Goal: Task Accomplishment & Management: Complete application form

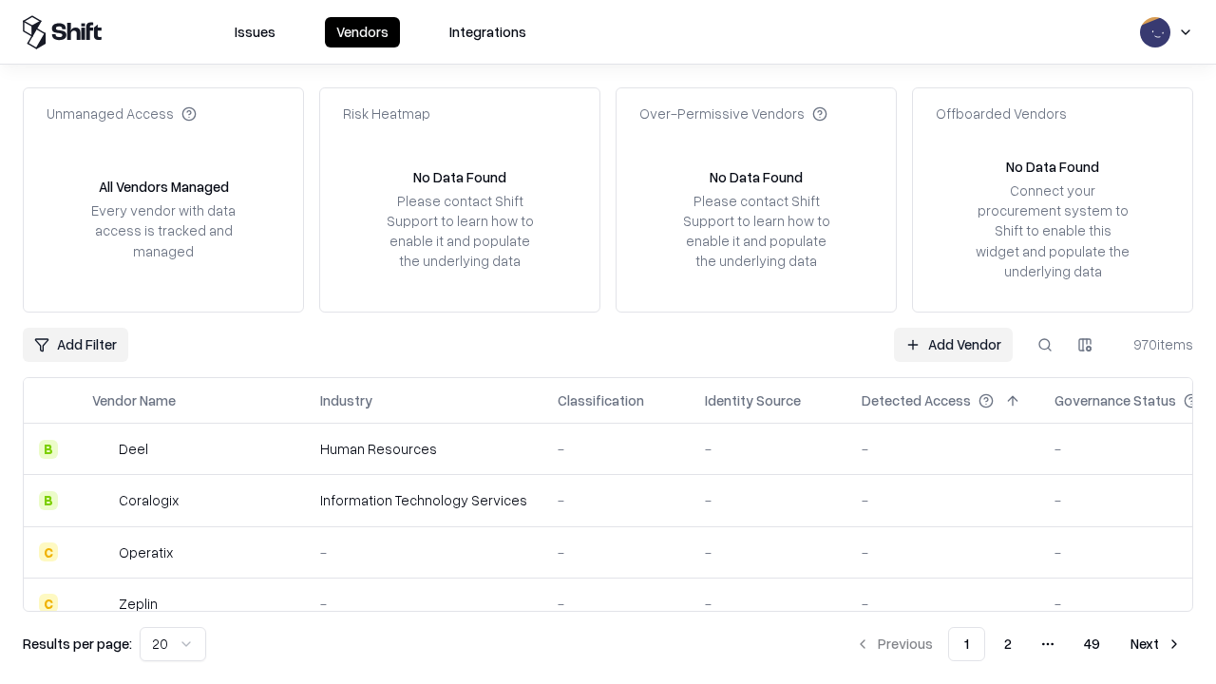
click at [953, 344] on link "Add Vendor" at bounding box center [953, 345] width 119 height 34
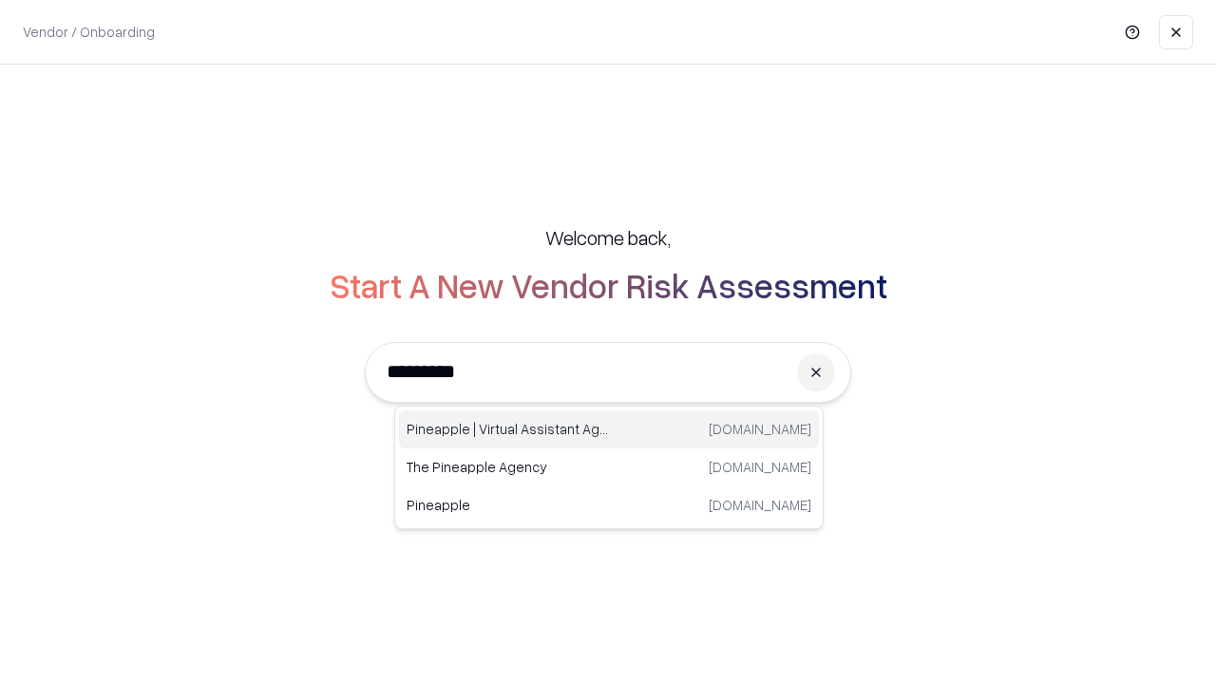
click at [609, 429] on div "Pineapple | Virtual Assistant Agency [DOMAIN_NAME]" at bounding box center [609, 429] width 420 height 38
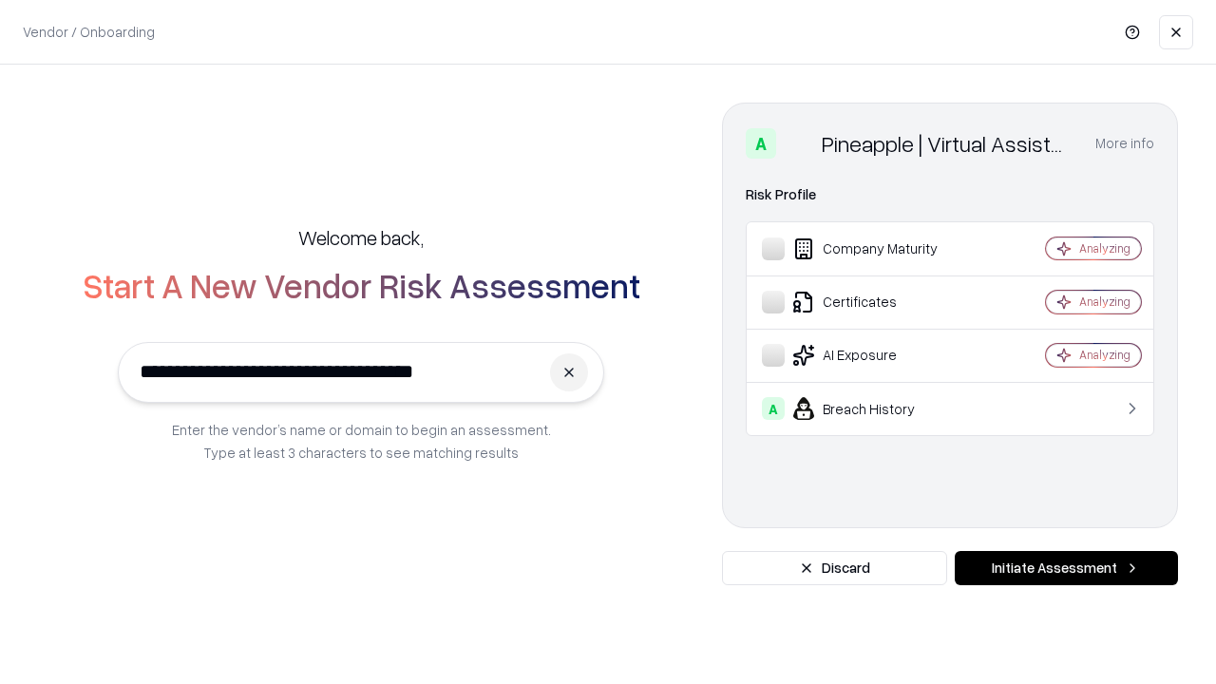
type input "**********"
click at [1066, 568] on button "Initiate Assessment" at bounding box center [1066, 568] width 223 height 34
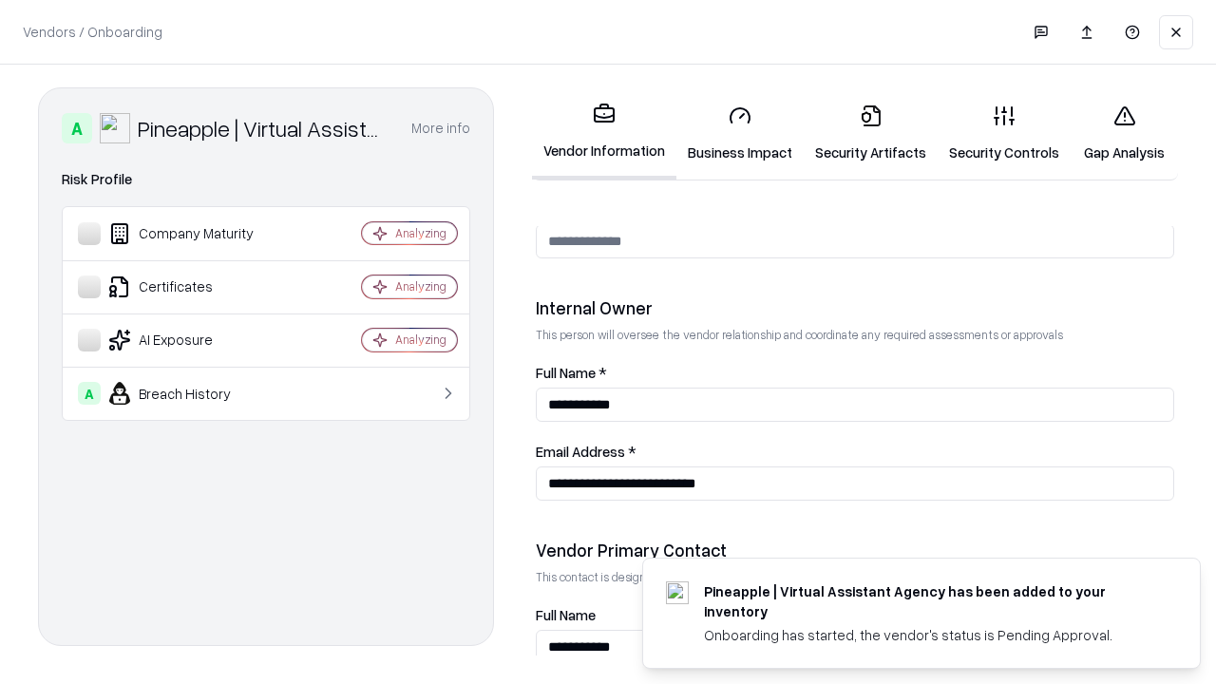
scroll to position [984, 0]
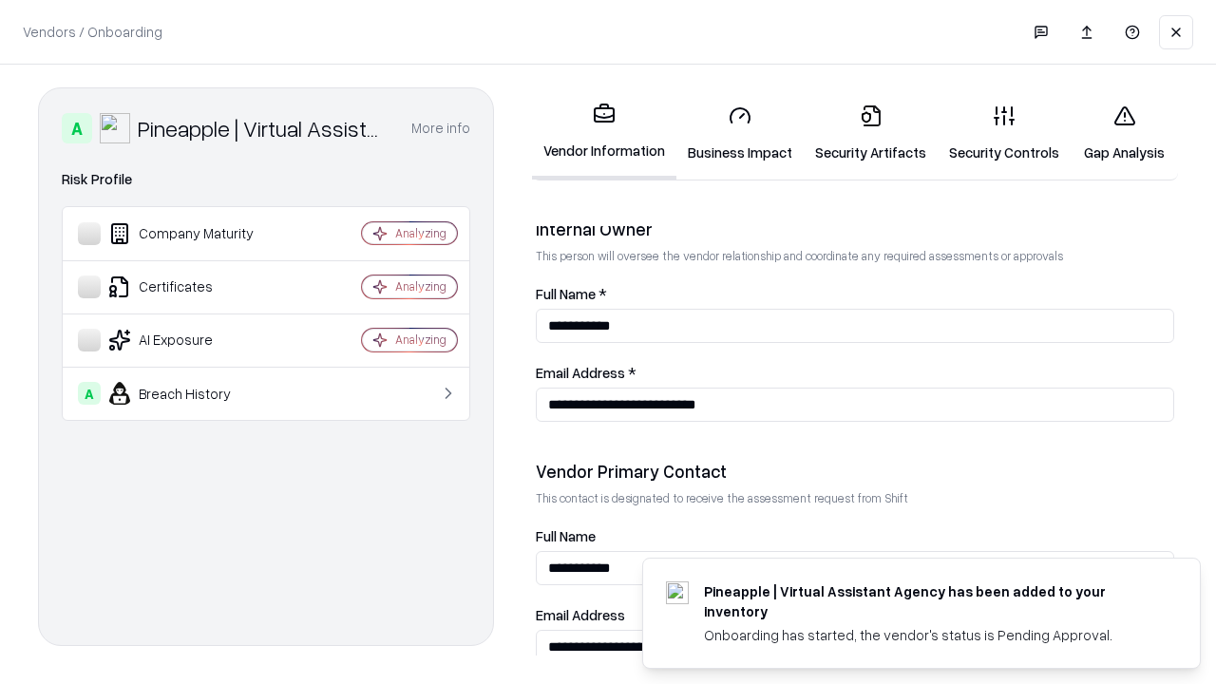
click at [740, 133] on link "Business Impact" at bounding box center [739, 133] width 127 height 88
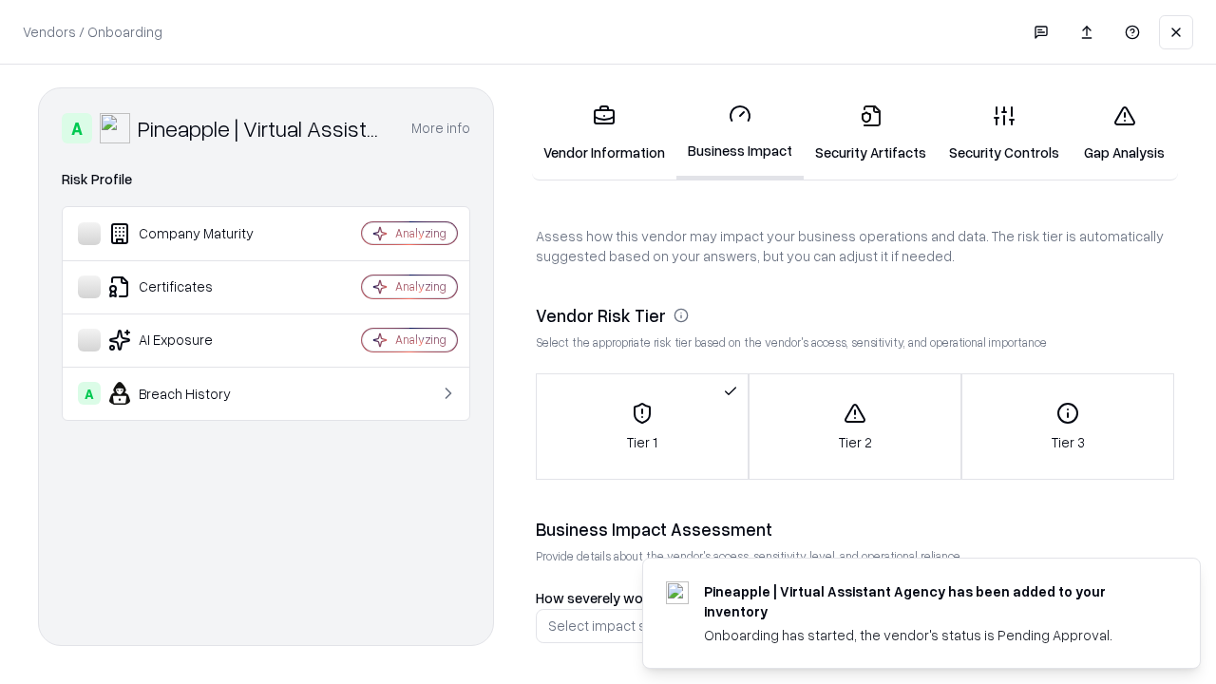
click at [1124, 133] on link "Gap Analysis" at bounding box center [1124, 133] width 107 height 88
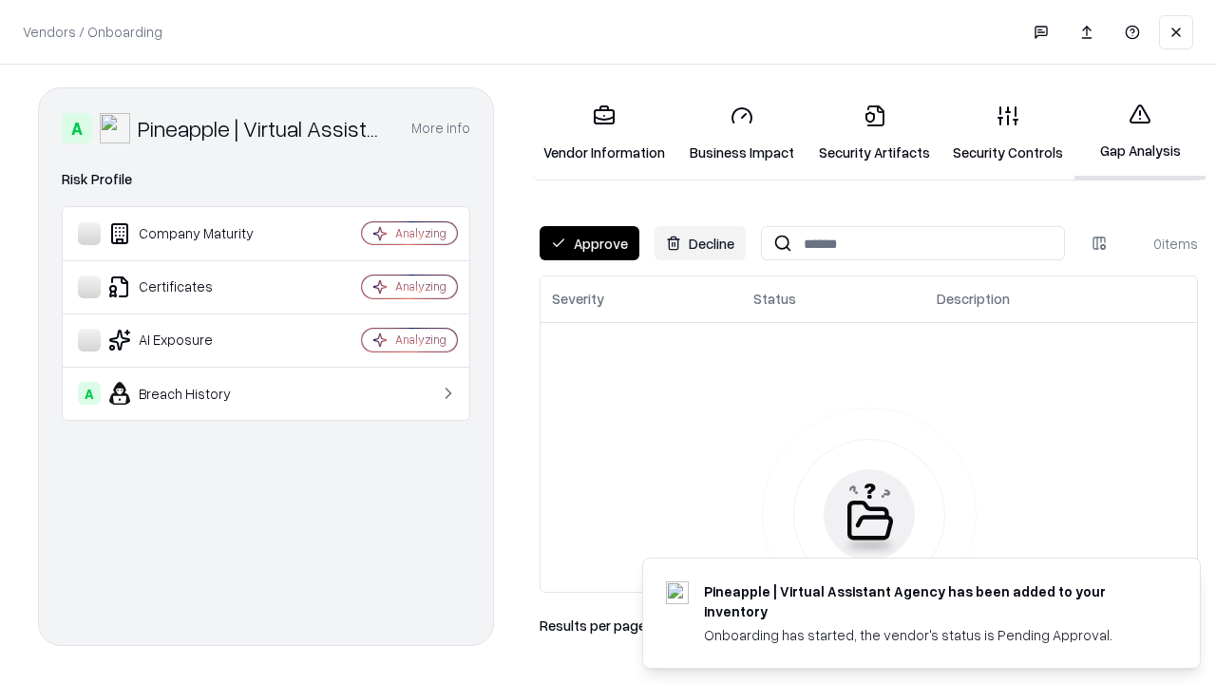
click at [589, 243] on button "Approve" at bounding box center [590, 243] width 100 height 34
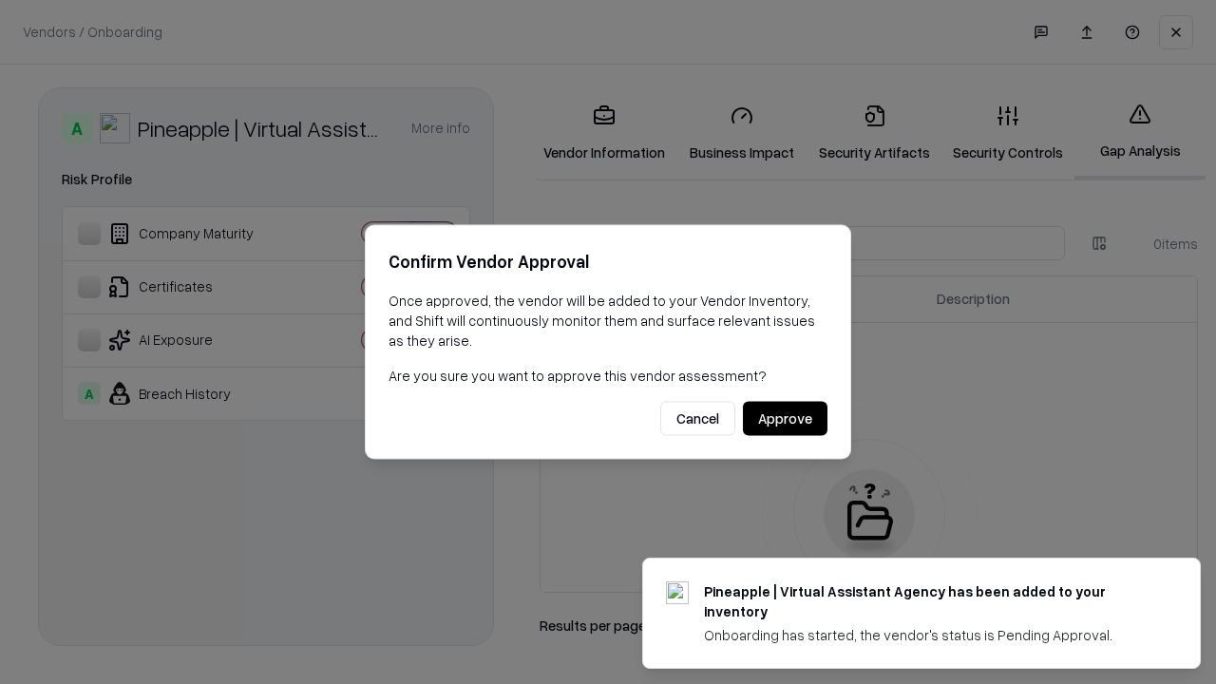
click at [785, 418] on button "Approve" at bounding box center [785, 419] width 85 height 34
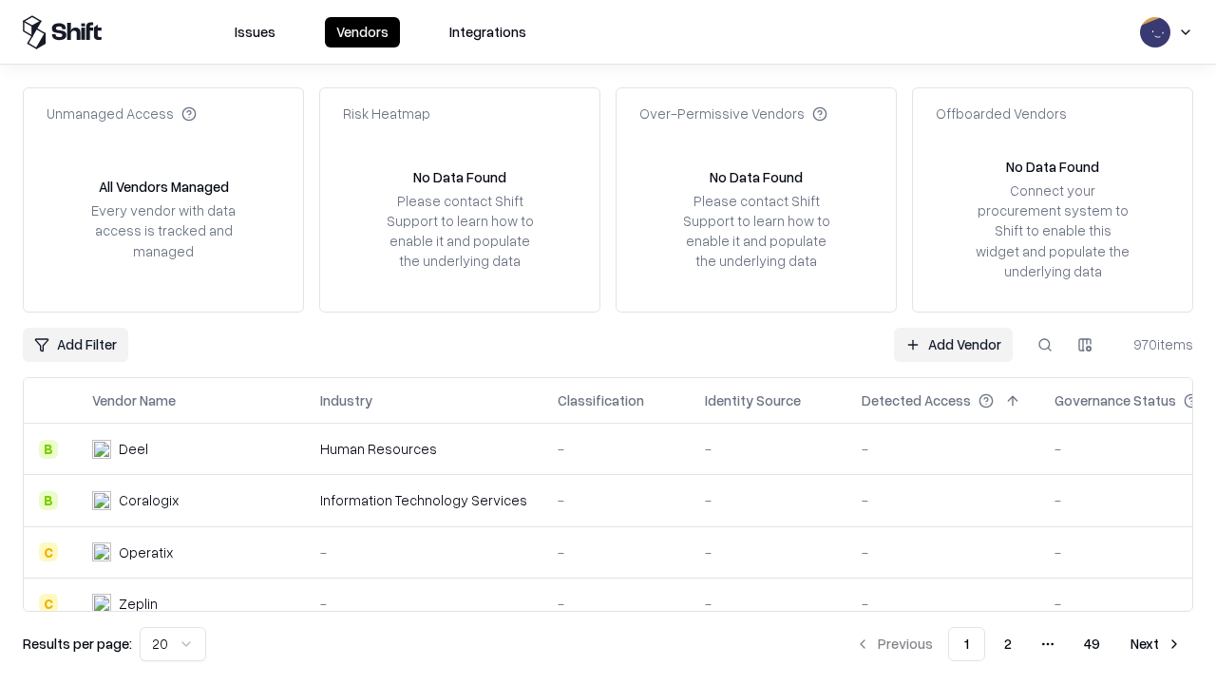
type input "**********"
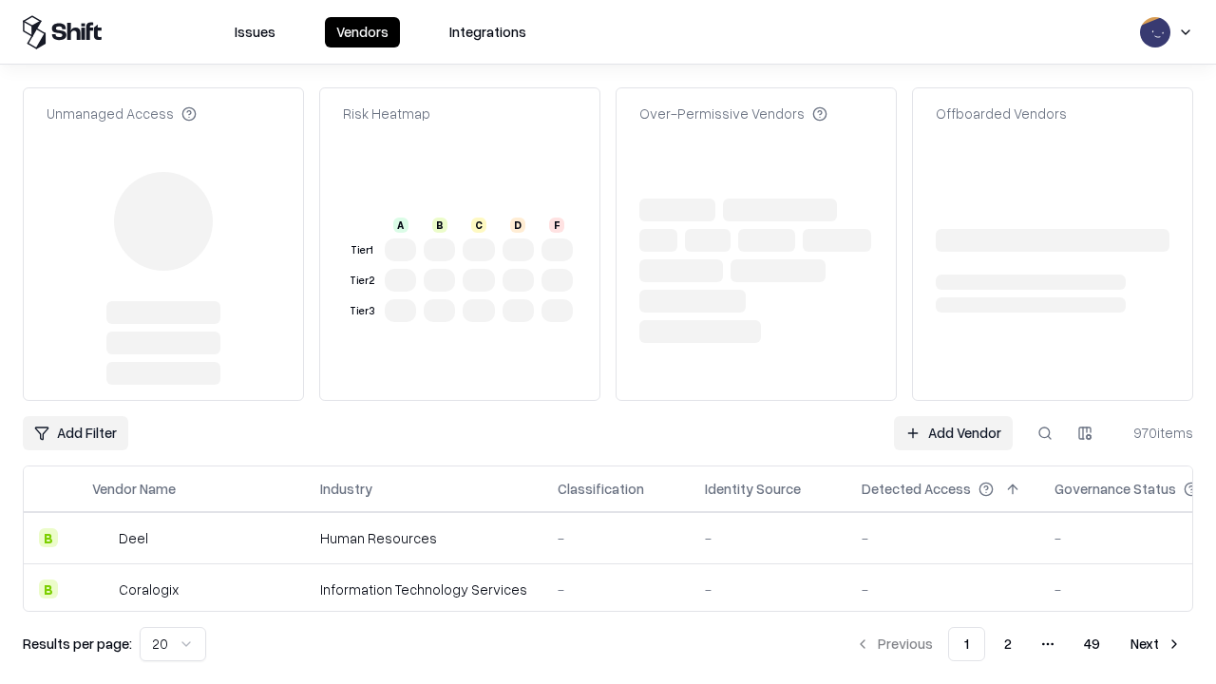
click at [953, 433] on link "Add Vendor" at bounding box center [953, 433] width 119 height 34
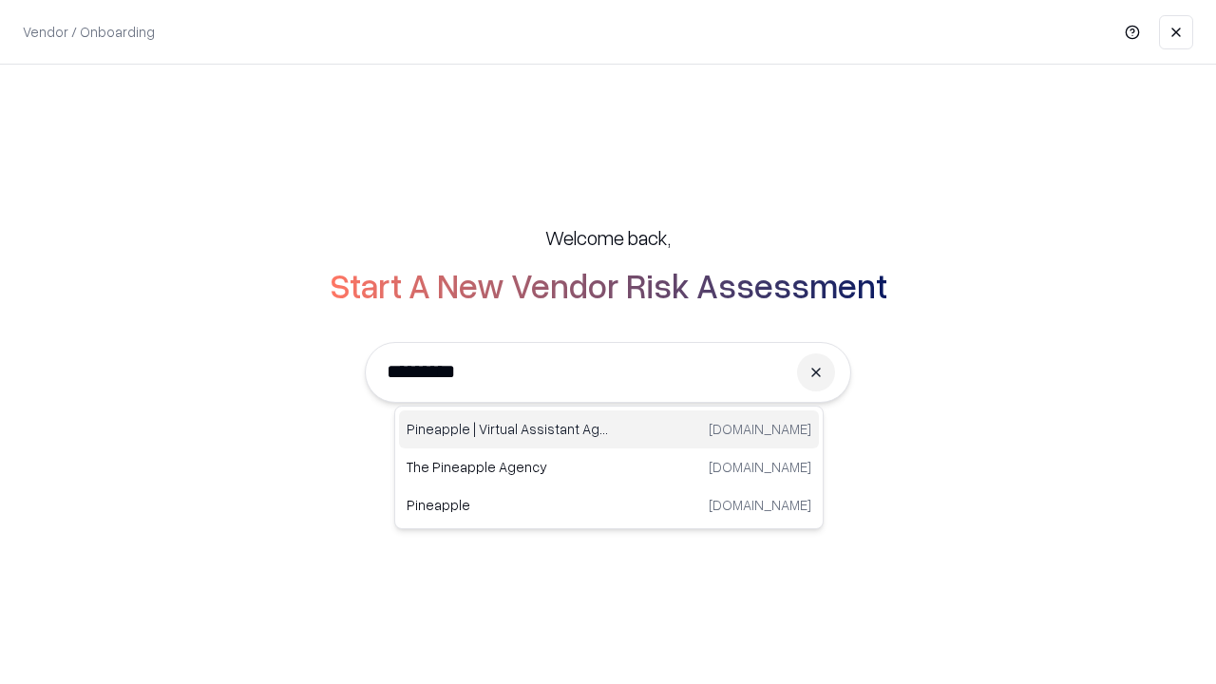
click at [609, 429] on div "Pineapple | Virtual Assistant Agency [DOMAIN_NAME]" at bounding box center [609, 429] width 420 height 38
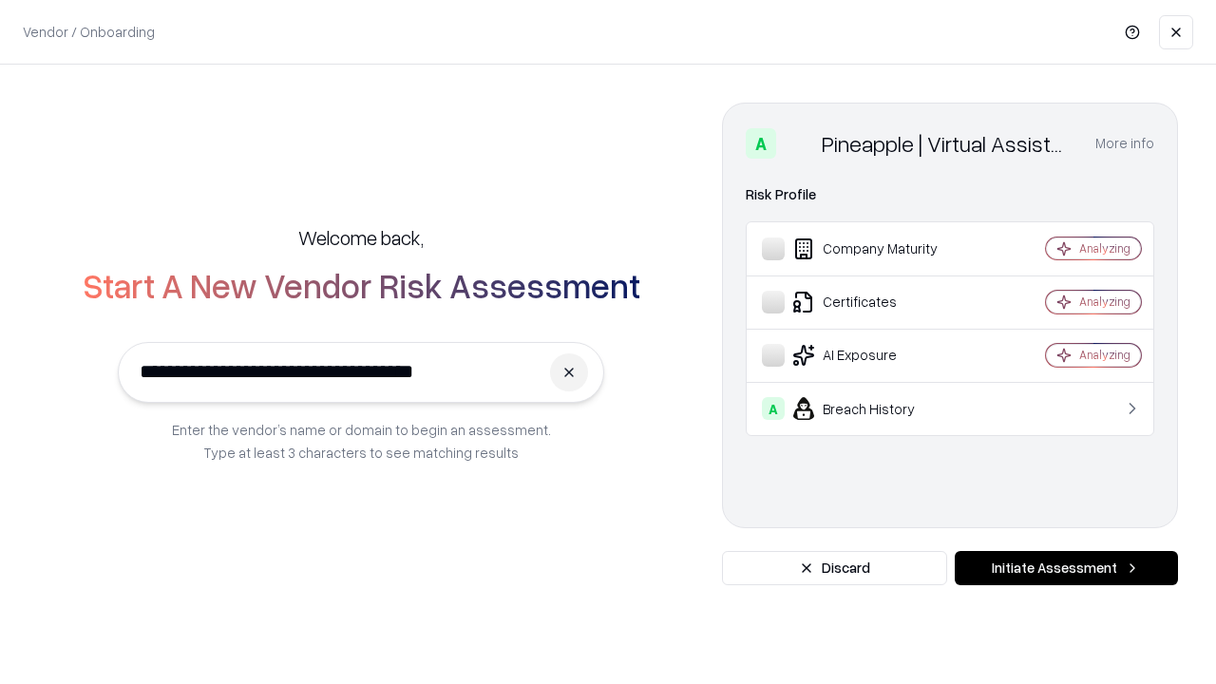
type input "**********"
click at [1066, 568] on button "Initiate Assessment" at bounding box center [1066, 568] width 223 height 34
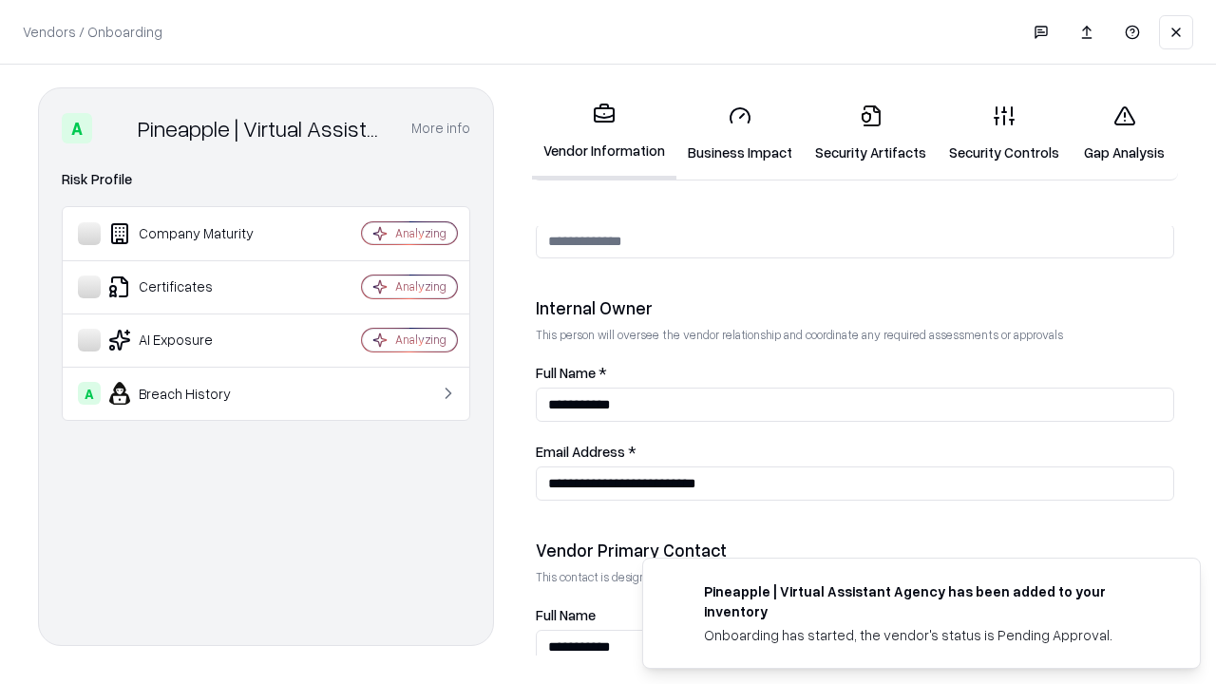
scroll to position [984, 0]
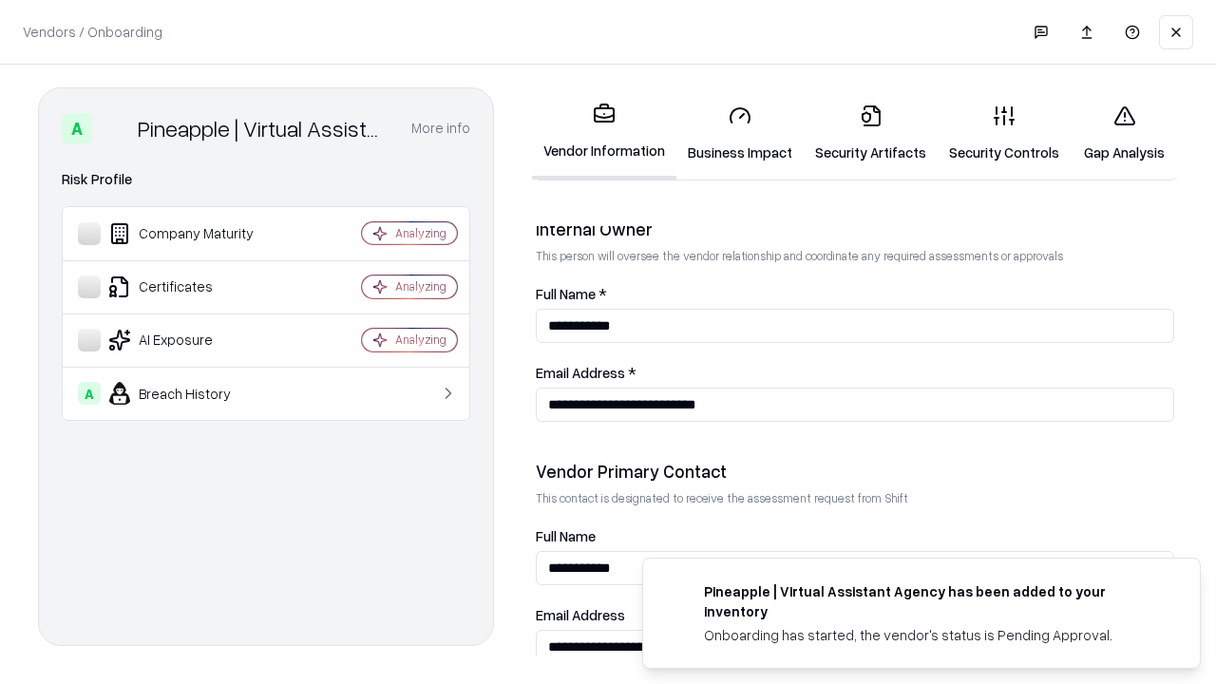
click at [1124, 133] on link "Gap Analysis" at bounding box center [1124, 133] width 107 height 88
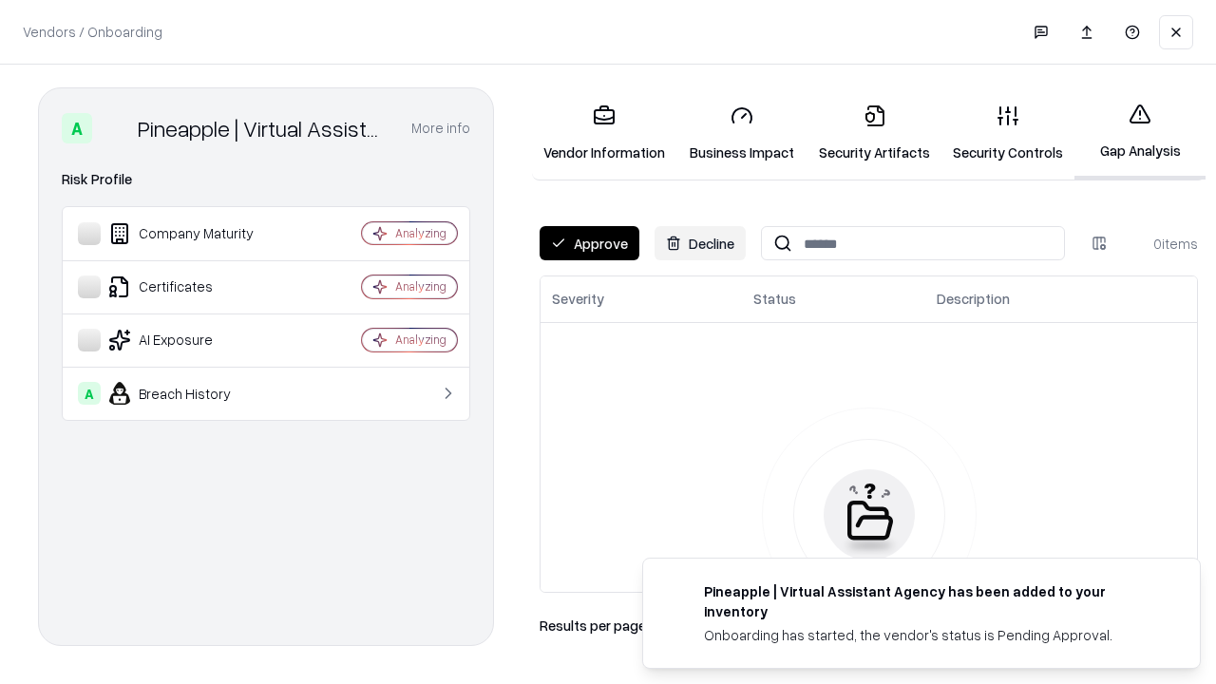
click at [589, 243] on button "Approve" at bounding box center [590, 243] width 100 height 34
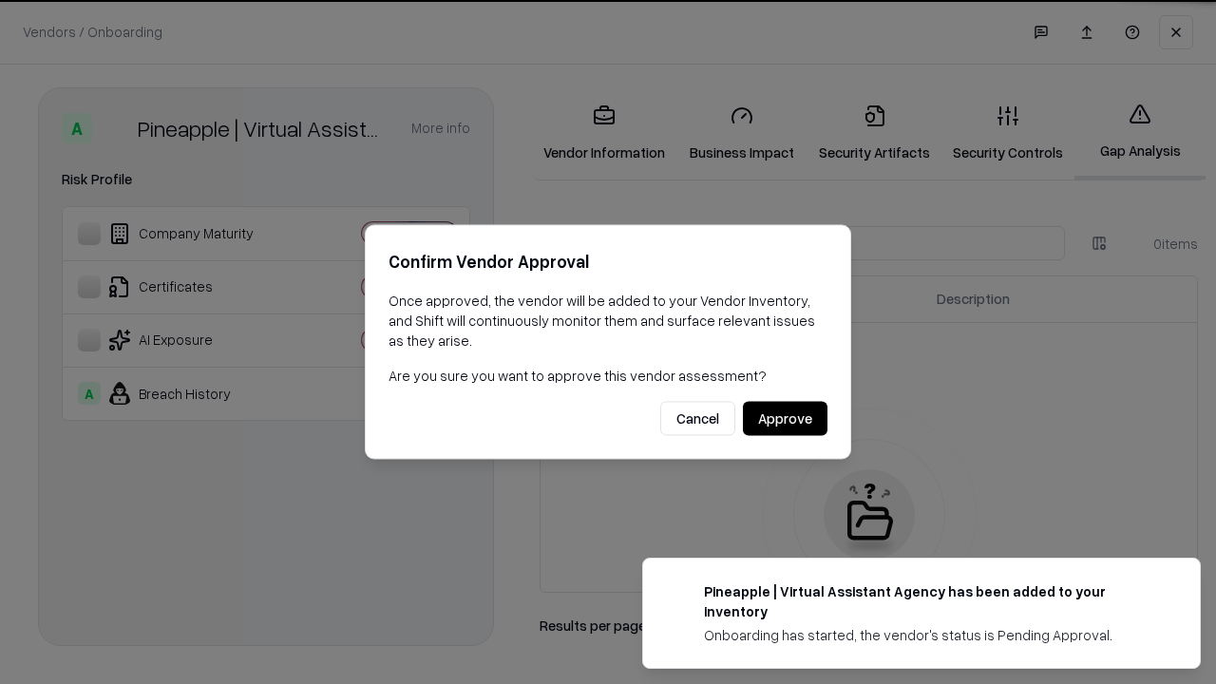
click at [785, 418] on button "Approve" at bounding box center [785, 419] width 85 height 34
